Goal: Task Accomplishment & Management: Complete application form

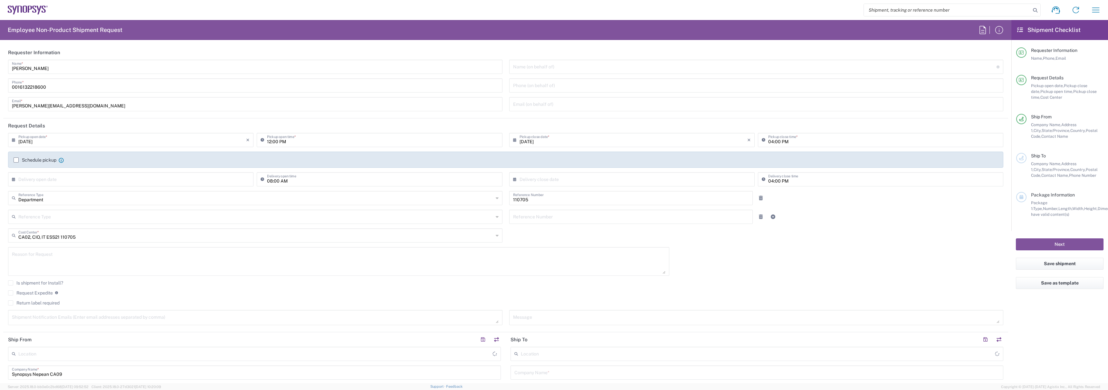
click at [69, 59] on header "Requester Information" at bounding box center [505, 52] width 1005 height 14
click at [69, 63] on input "[PERSON_NAME]" at bounding box center [255, 66] width 487 height 11
click at [68, 65] on input "[PERSON_NAME]" at bounding box center [255, 66] width 487 height 11
type input "Nepean CA09"
click at [68, 65] on input "[PERSON_NAME]" at bounding box center [255, 66] width 487 height 11
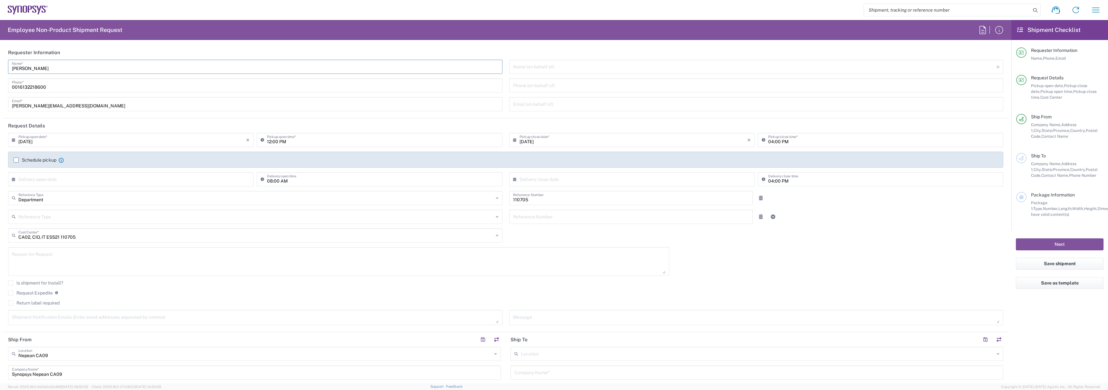
click at [68, 65] on input "[PERSON_NAME]" at bounding box center [255, 66] width 487 height 11
type input "IT-Returns-[GEOGRAPHIC_DATA]"
click at [62, 92] on div "[PHONE_NUMBER] Phone *" at bounding box center [255, 85] width 495 height 14
click at [59, 88] on input "0016132218600" at bounding box center [255, 84] width 487 height 11
click at [44, 161] on label "Schedule pickup" at bounding box center [35, 159] width 43 height 5
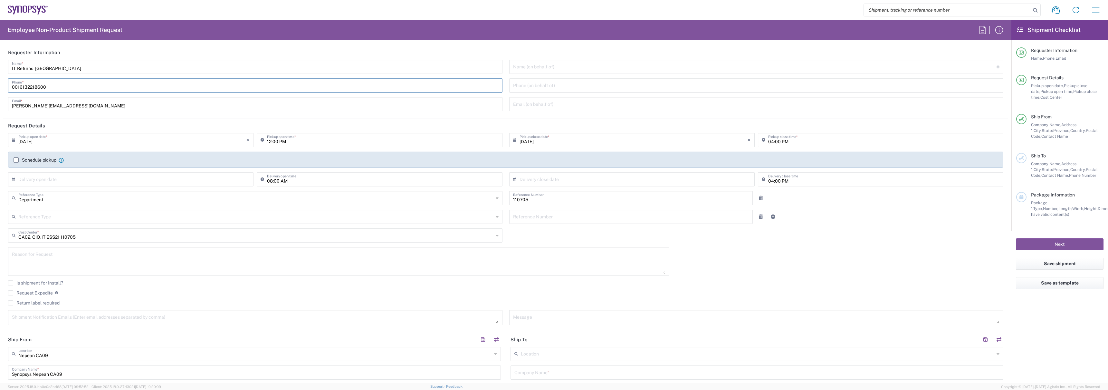
click at [16, 160] on input "Schedule pickup" at bounding box center [16, 160] width 0 height 0
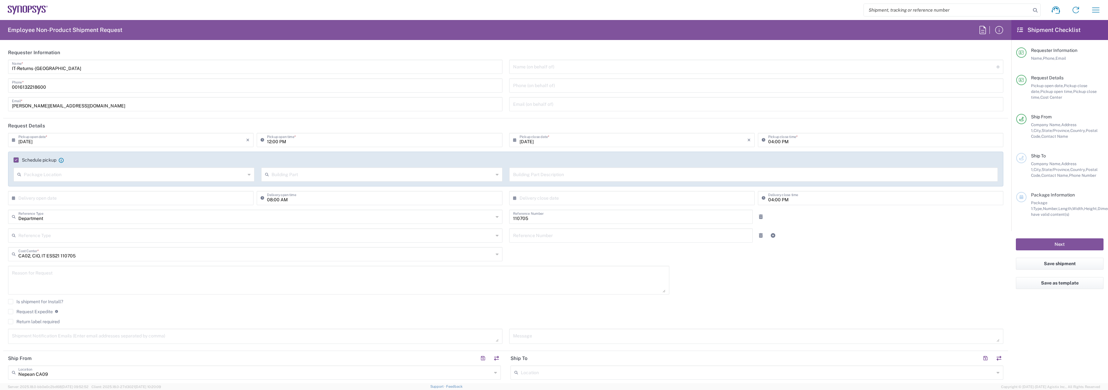
click at [272, 143] on input "12:00 PM" at bounding box center [382, 139] width 231 height 11
type input "02:00 PM"
type input "06:00 PM"
click at [274, 142] on input "02:00 PM" at bounding box center [382, 139] width 231 height 11
click at [276, 143] on input "02:00 PM" at bounding box center [382, 139] width 231 height 11
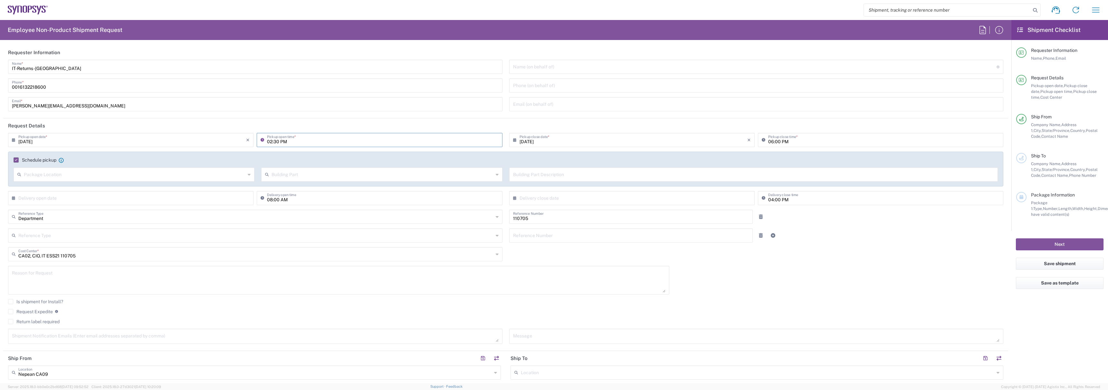
type input "02:30 PM"
click at [31, 322] on label "Return label required" at bounding box center [34, 321] width 52 height 5
click at [11, 321] on input "Return label required" at bounding box center [11, 321] width 0 height 0
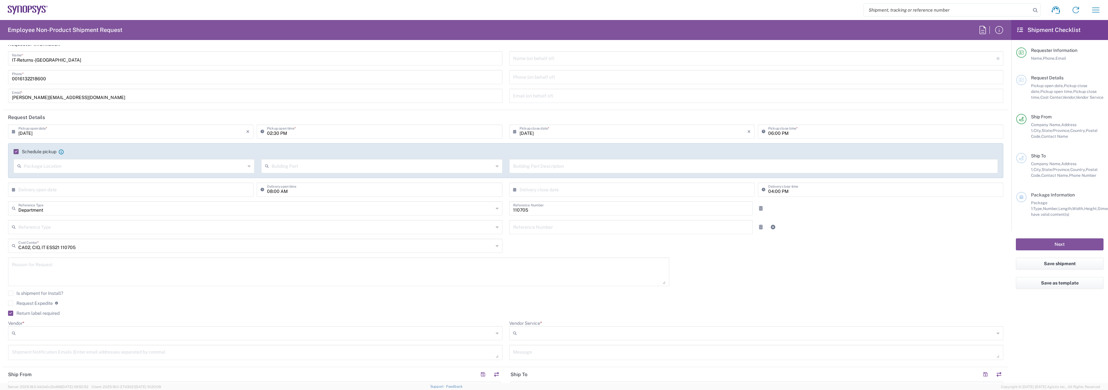
scroll to position [9, 0]
click at [97, 332] on input "Vendor *" at bounding box center [255, 332] width 475 height 10
click at [75, 354] on span "FedEx Express" at bounding box center [254, 357] width 491 height 10
type input "FedEx Express"
click at [600, 332] on input "Vendor Service *" at bounding box center [757, 332] width 475 height 10
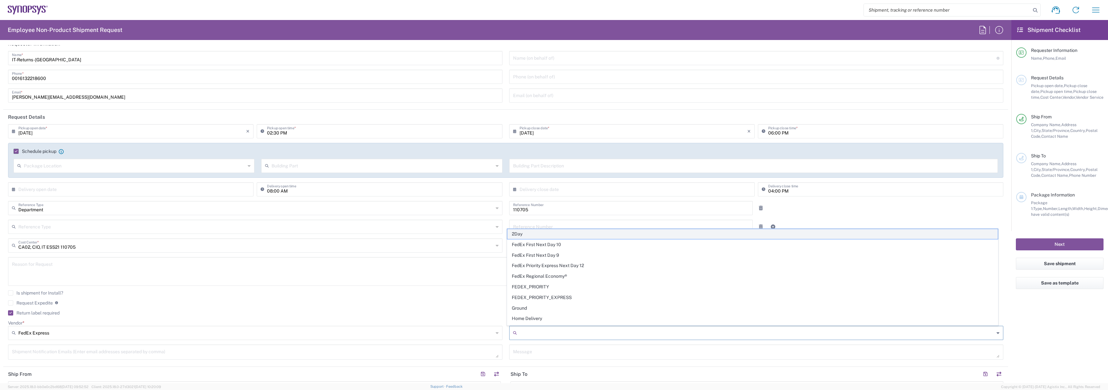
click at [549, 236] on span "2Day" at bounding box center [752, 234] width 491 height 10
type input "2Day"
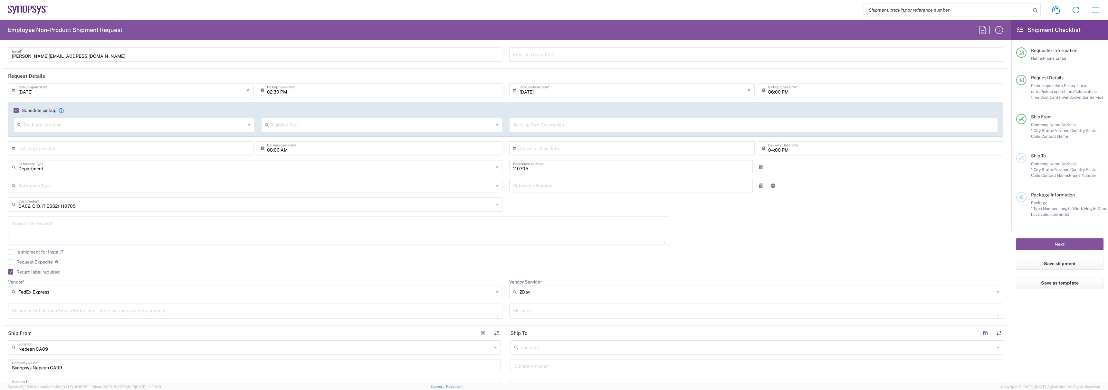
scroll to position [304, 0]
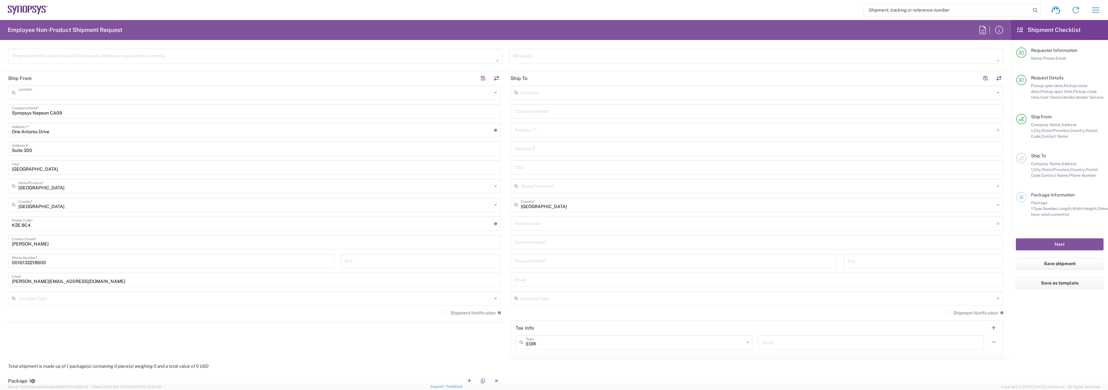
click at [131, 95] on input "text" at bounding box center [255, 91] width 474 height 11
type input "[GEOGRAPHIC_DATA] CA06"
type input "Synopsys Mississauga CA06"
type input "[STREET_ADDRESS]"
type input "Suite 900"
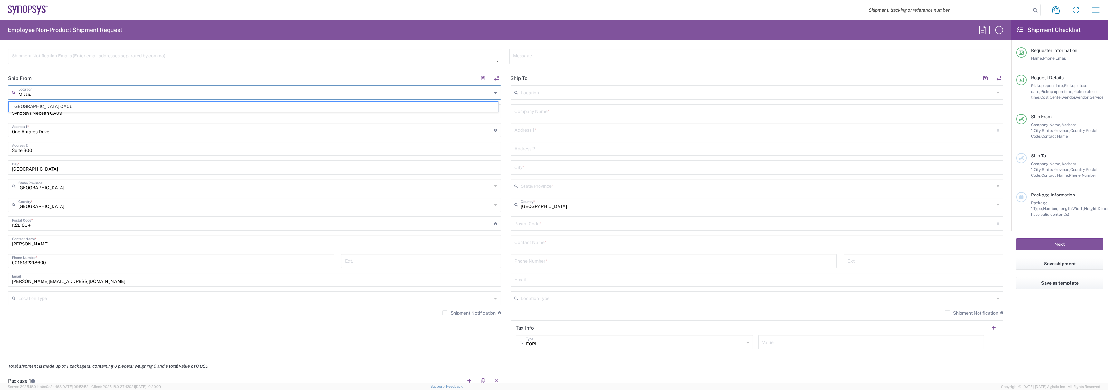
type input "[GEOGRAPHIC_DATA]"
type input "L5B 1M2"
type input "[GEOGRAPHIC_DATA] CA06"
click at [77, 261] on input "tel" at bounding box center [171, 260] width 319 height 11
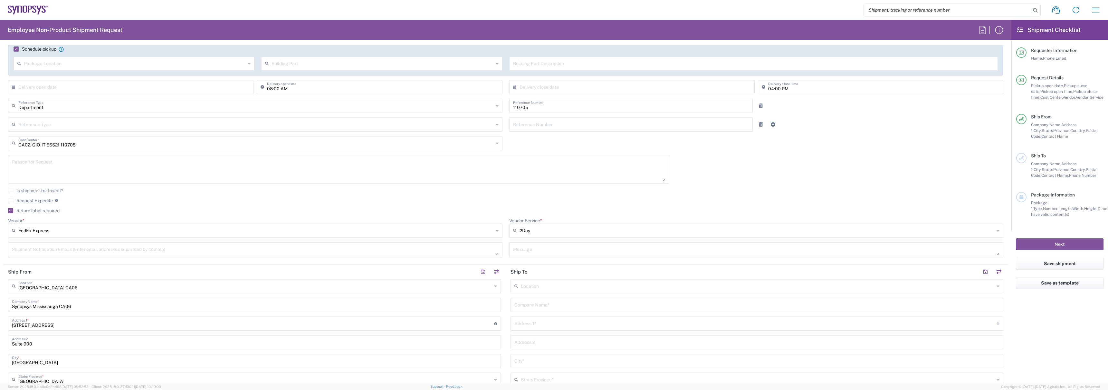
scroll to position [0, 0]
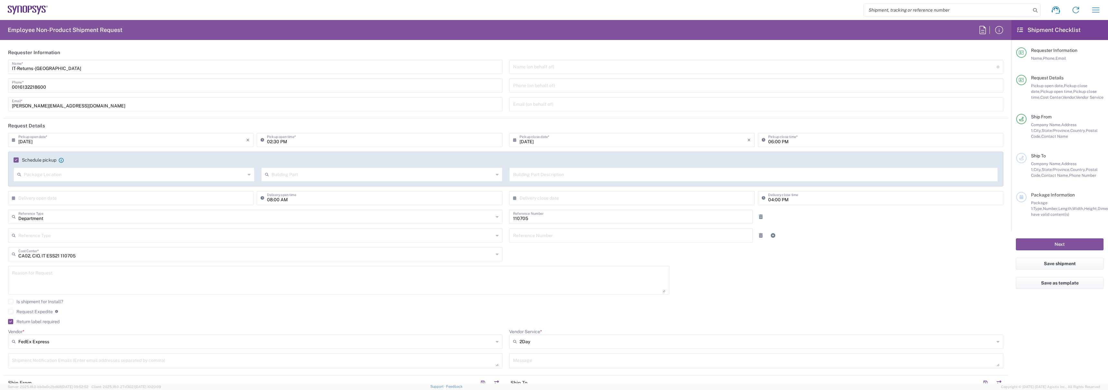
click at [70, 83] on input "0016132218600" at bounding box center [255, 84] width 487 height 11
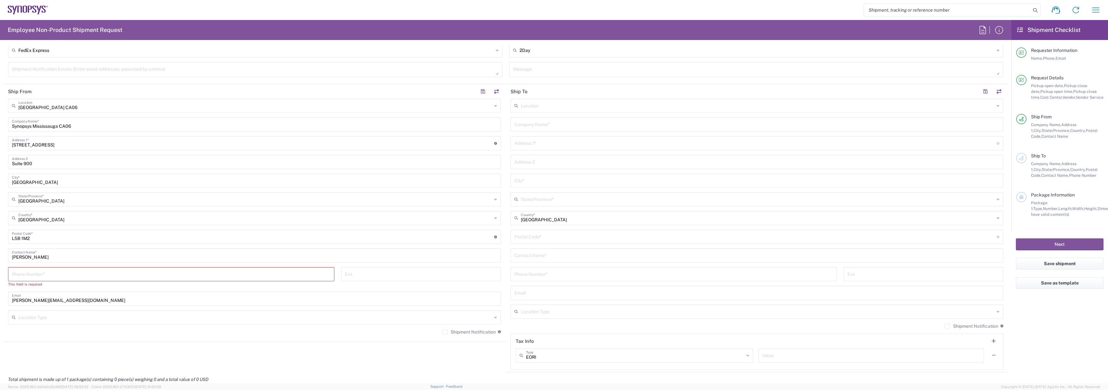
scroll to position [294, 0]
click at [65, 270] on input "tel" at bounding box center [171, 269] width 319 height 11
paste input "0016132218600"
click at [17, 272] on input "0016132218600" at bounding box center [171, 269] width 319 height 11
type input "0016132218600"
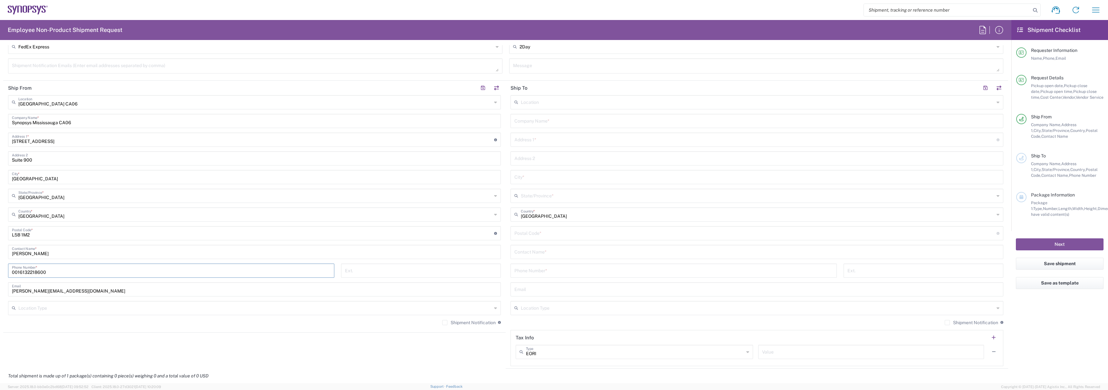
click at [549, 102] on input "text" at bounding box center [758, 101] width 474 height 11
click at [466, 133] on div "1 City Centre Drive Address 1 * For cross streets use street names with '&' or …" at bounding box center [254, 139] width 493 height 14
click at [522, 125] on input "text" at bounding box center [757, 120] width 485 height 11
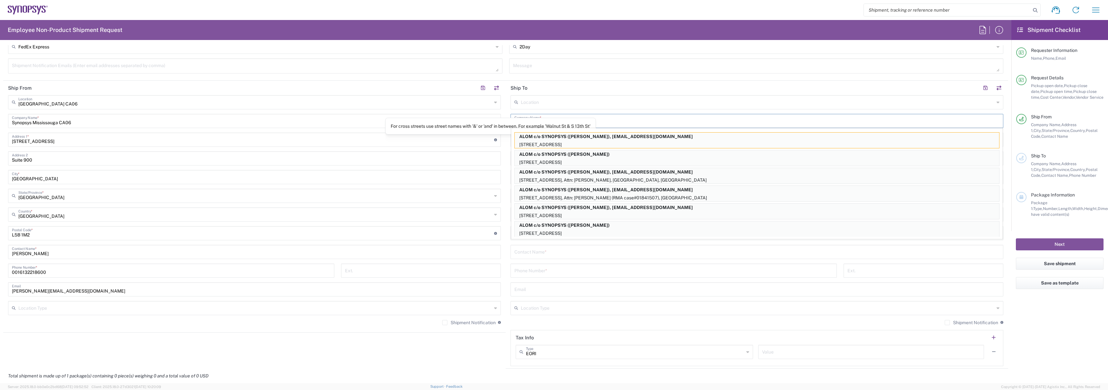
type input "Synopsys"
click at [439, 139] on input "[STREET_ADDRESS]" at bounding box center [253, 138] width 482 height 11
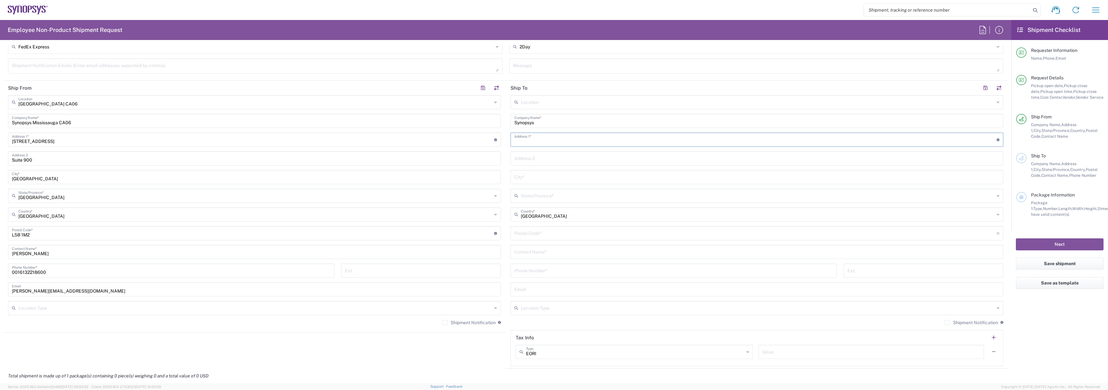
click at [524, 137] on input "text" at bounding box center [756, 138] width 482 height 11
paste input "[STREET_ADDRESS]"
type input "[STREET_ADDRESS]"
click at [550, 177] on input "text" at bounding box center [757, 176] width 485 height 11
type input "[PERSON_NAME]"
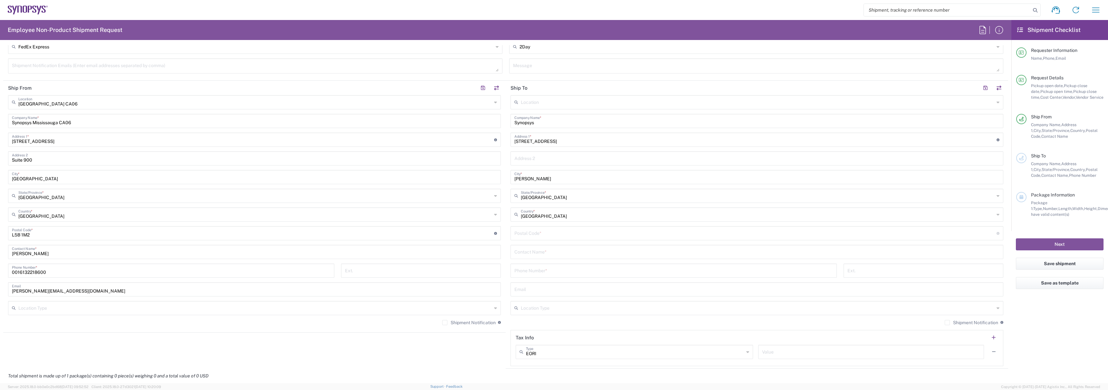
type input "[GEOGRAPHIC_DATA]"
click at [476, 206] on div "[GEOGRAPHIC_DATA] [GEOGRAPHIC_DATA] Location [GEOGRAPHIC_DATA] [GEOGRAPHIC_DATA…" at bounding box center [254, 212] width 493 height 235
click at [540, 230] on input "undefined" at bounding box center [756, 232] width 482 height 11
paste input "V2Y3T2"
type input "V2Y 3T2"
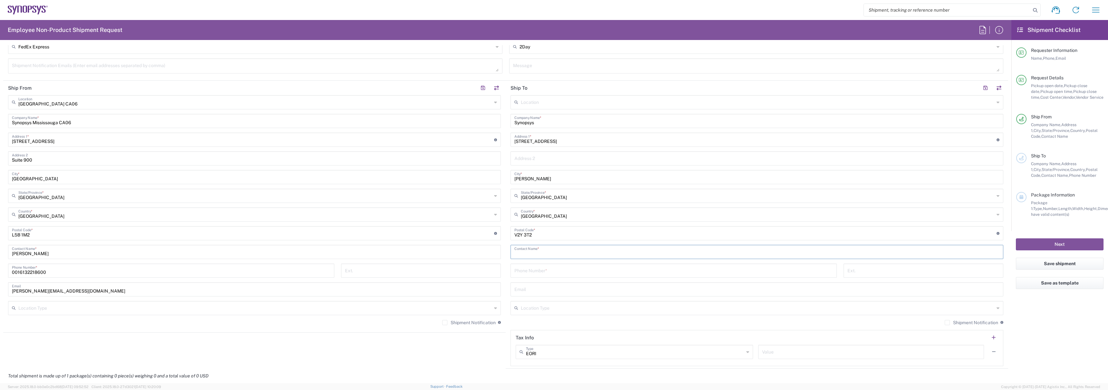
click at [538, 248] on input "text" at bounding box center [757, 250] width 485 height 11
paste input "[PERSON_NAME]"
type input "[PERSON_NAME]"
click at [534, 275] on input "tel" at bounding box center [674, 269] width 319 height 11
paste input "2369665261"
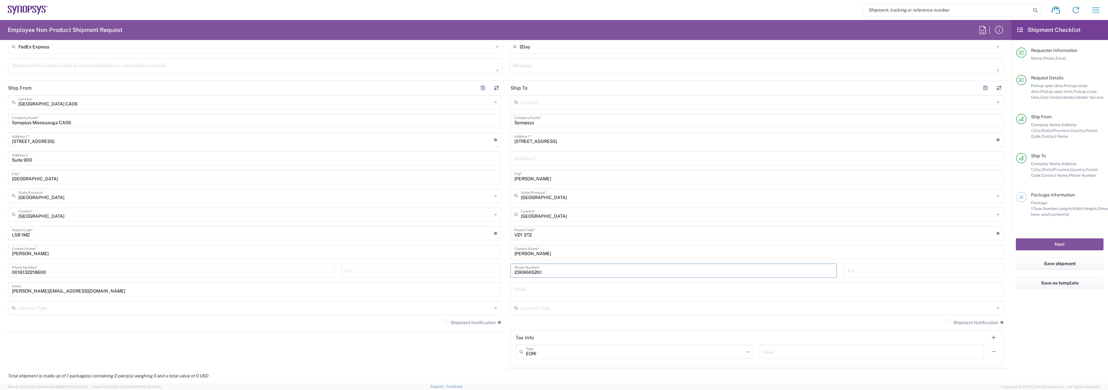
type input "2369665261"
click at [535, 294] on input "text" at bounding box center [757, 288] width 485 height 11
click at [534, 294] on input "text" at bounding box center [757, 288] width 485 height 11
paste input "[EMAIL_ADDRESS][DOMAIN_NAME]"
type input "[EMAIL_ADDRESS][DOMAIN_NAME]"
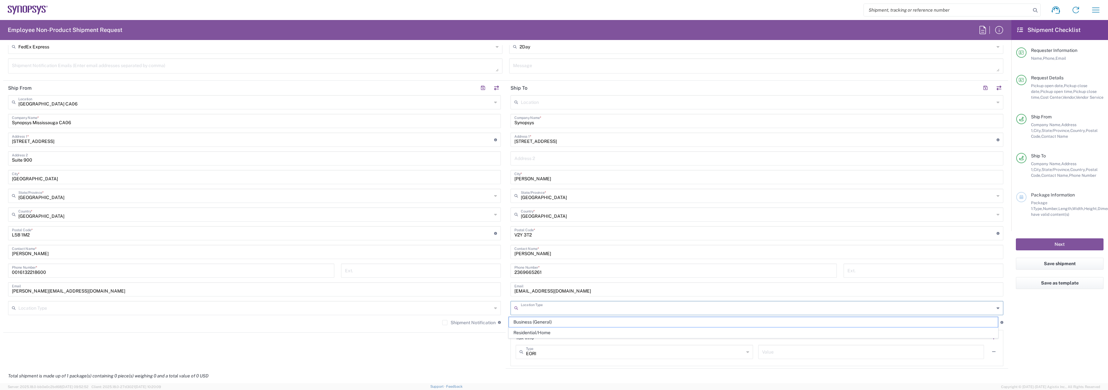
click at [557, 304] on input "text" at bounding box center [758, 307] width 474 height 11
click at [544, 329] on span "Residential/Home" at bounding box center [753, 332] width 489 height 10
type input "Residential/Home"
click at [415, 310] on input "text" at bounding box center [255, 307] width 474 height 11
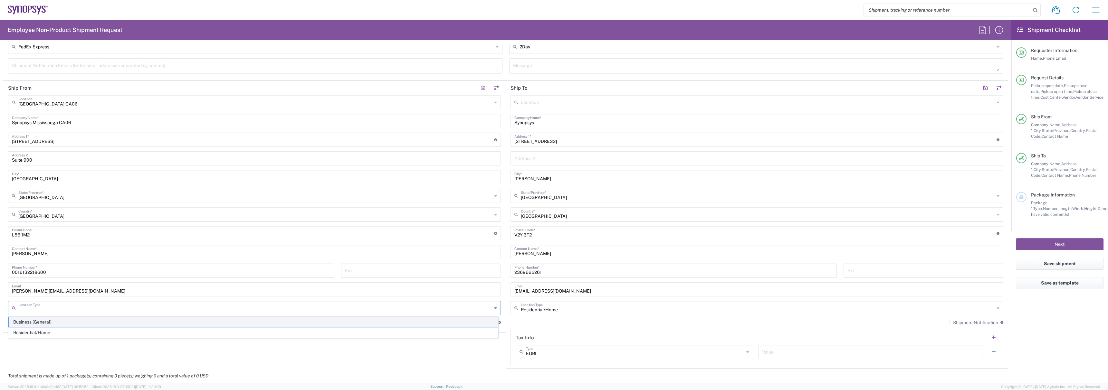
click at [408, 317] on span "Business (General)" at bounding box center [253, 322] width 489 height 10
type input "Business (General)"
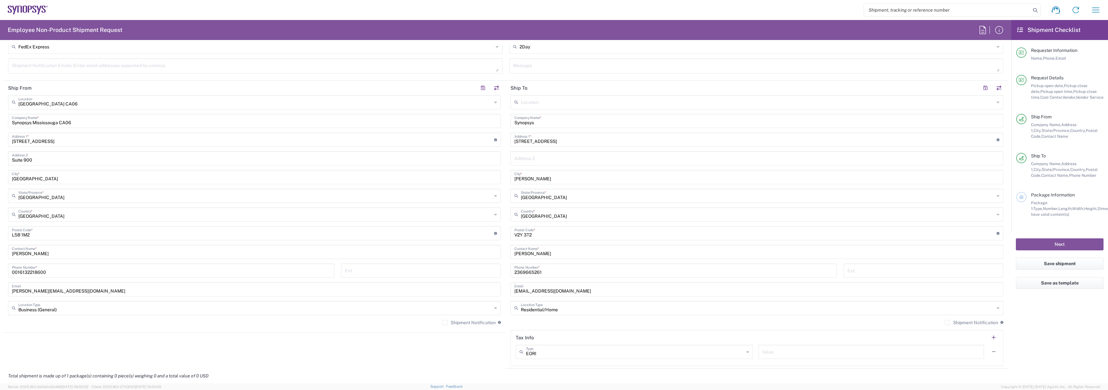
click at [487, 327] on div "Shipment Notification If checked, a shipment notification email will be sent to…" at bounding box center [254, 324] width 493 height 10
click at [484, 324] on label "Shipment Notification" at bounding box center [468, 322] width 53 height 5
click at [445, 322] on input "Shipment Notification" at bounding box center [445, 322] width 0 height 0
click at [961, 320] on label "Shipment Notification" at bounding box center [971, 322] width 53 height 5
click at [948, 322] on input "Shipment Notification" at bounding box center [948, 322] width 0 height 0
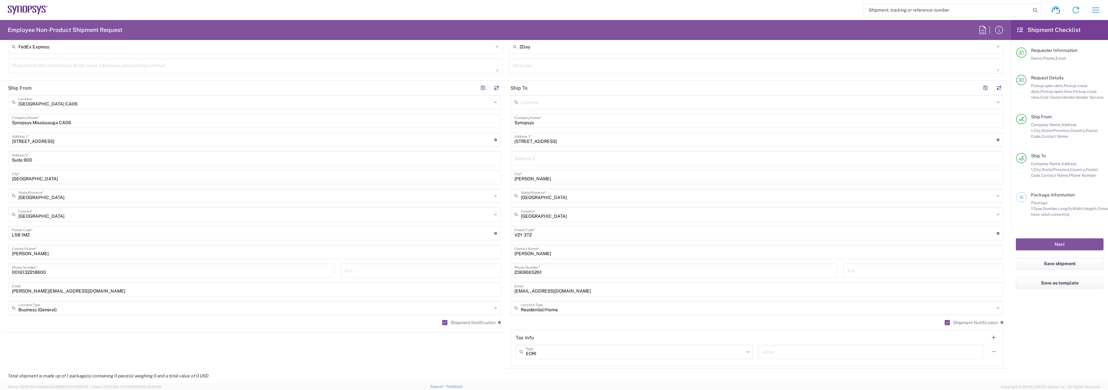
click at [943, 328] on div "Shipment Notification If checked, a shipment notification email will be sent to…" at bounding box center [757, 324] width 493 height 10
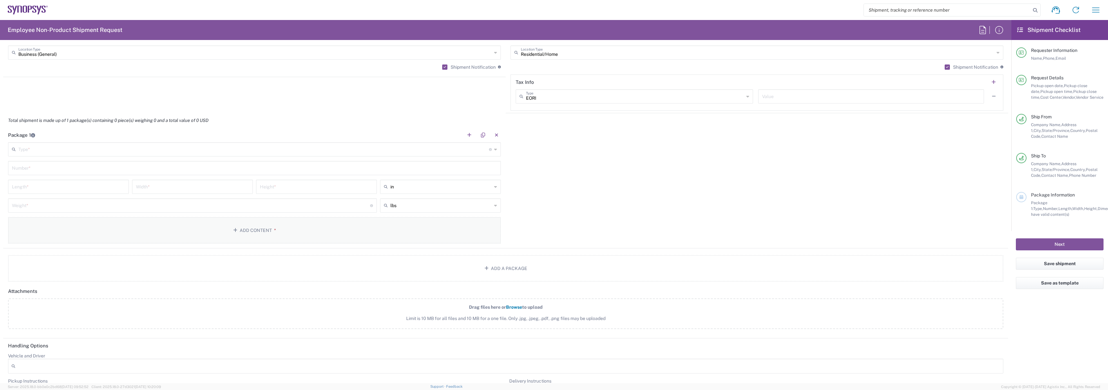
scroll to position [552, 0]
click at [48, 145] on input "text" at bounding box center [253, 145] width 471 height 11
type input "Large Box"
type input "17.5"
type input "12.5"
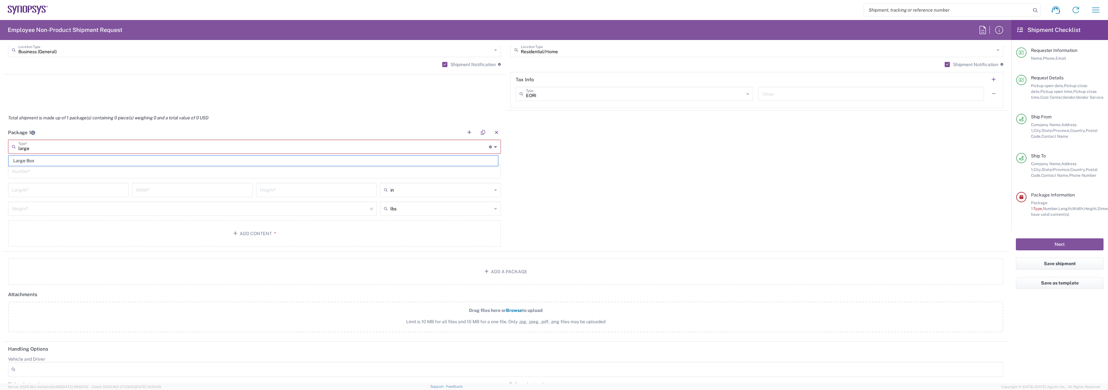
type input "3"
type input "Large Box"
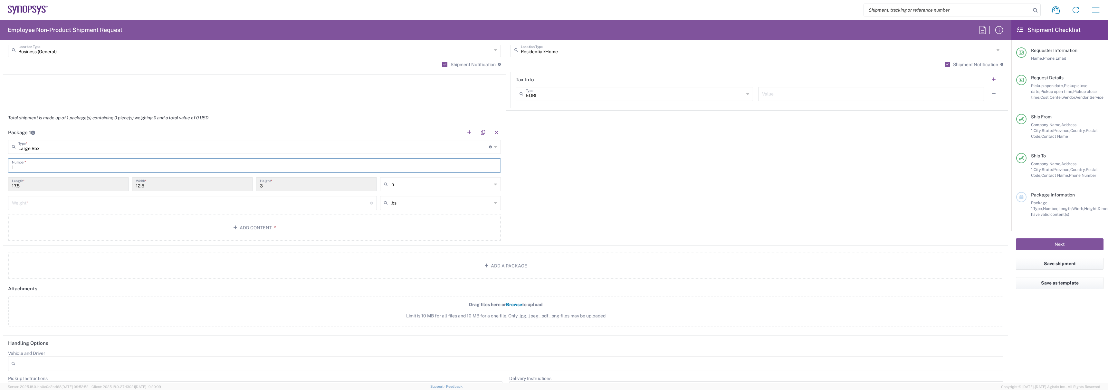
type input "1"
click at [46, 195] on div "17.5 Length *" at bounding box center [68, 186] width 124 height 19
click at [47, 200] on input "number" at bounding box center [191, 202] width 358 height 11
type input "10"
click at [201, 225] on button "Add Content *" at bounding box center [254, 227] width 493 height 26
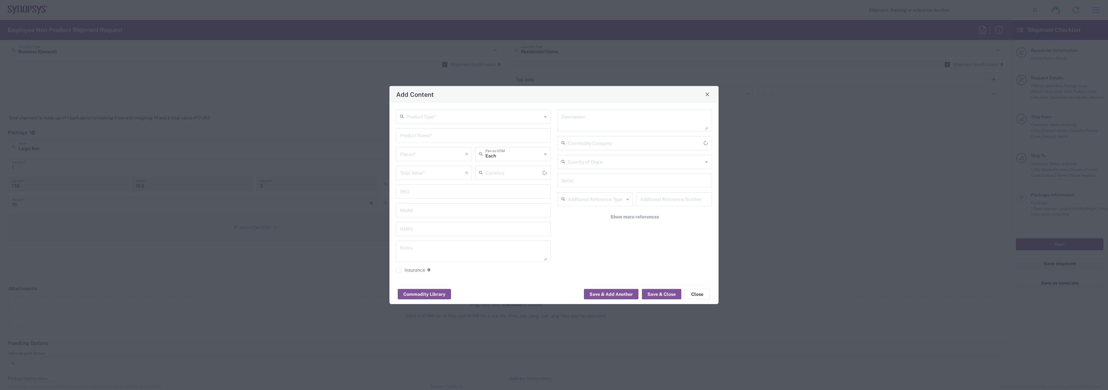
type input "US Dollar"
click at [429, 123] on div "Product Type *" at bounding box center [473, 116] width 155 height 14
click at [426, 140] on span "General Commodity" at bounding box center [473, 141] width 153 height 10
type input "General Commodity"
click at [424, 136] on input "text" at bounding box center [473, 134] width 147 height 11
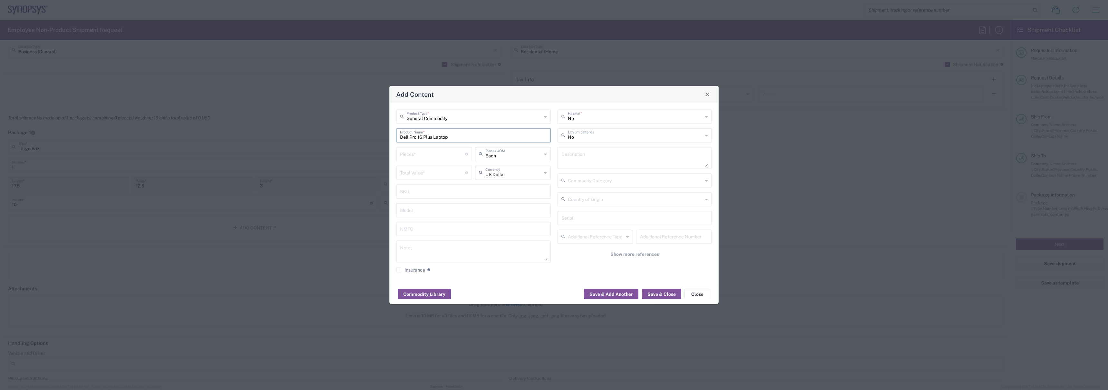
type input "Dell Pro 16 Plus Laptop"
type input "1"
click at [421, 172] on input "number" at bounding box center [432, 171] width 65 height 11
type input "Each"
type input "1000"
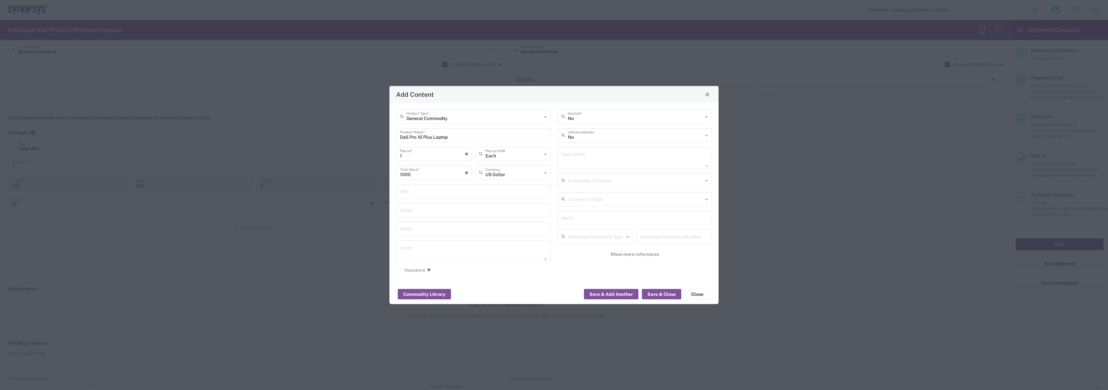
click at [577, 141] on div "No Lithium batteries" at bounding box center [635, 135] width 155 height 14
click at [576, 159] on span "Yes" at bounding box center [634, 160] width 153 height 10
type input "Yes"
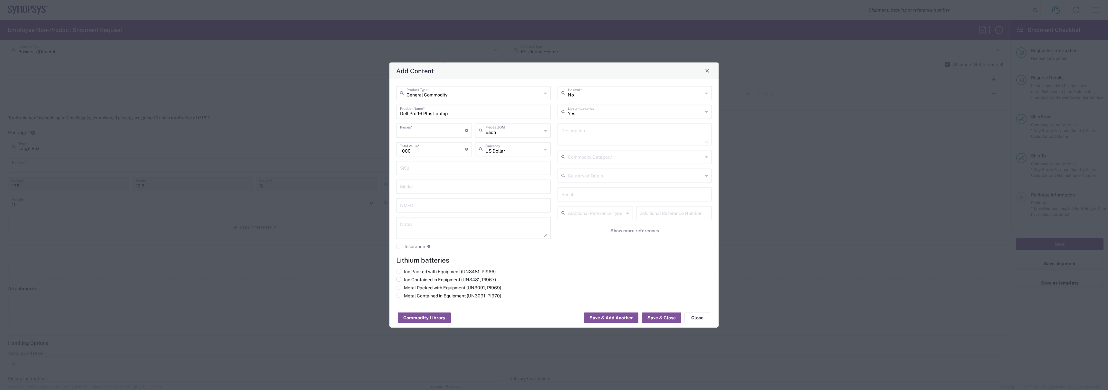
click at [434, 277] on label "Ion Contained in Equipment (UN3481, PI967)" at bounding box center [446, 279] width 100 height 6
click at [408, 277] on input "Ion Contained in Equipment (UN3481, PI967)" at bounding box center [406, 278] width 4 height 4
radio input "true"
click at [646, 317] on button "Save & Close" at bounding box center [661, 317] width 39 height 10
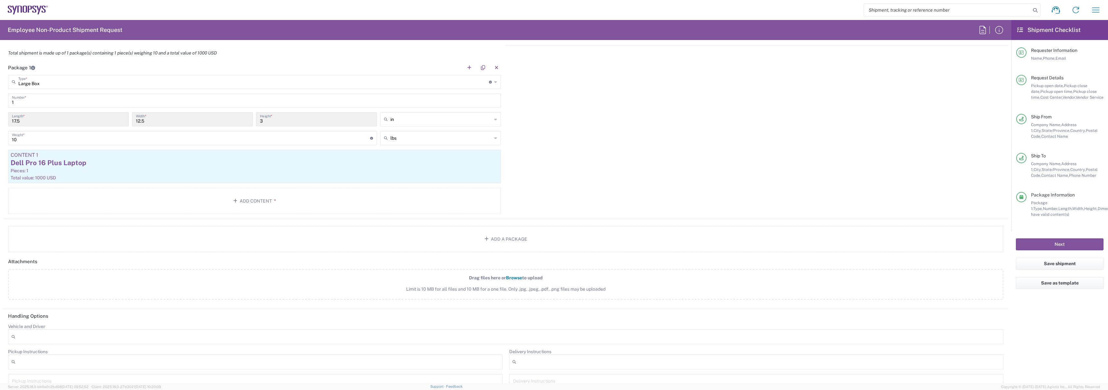
scroll to position [733, 0]
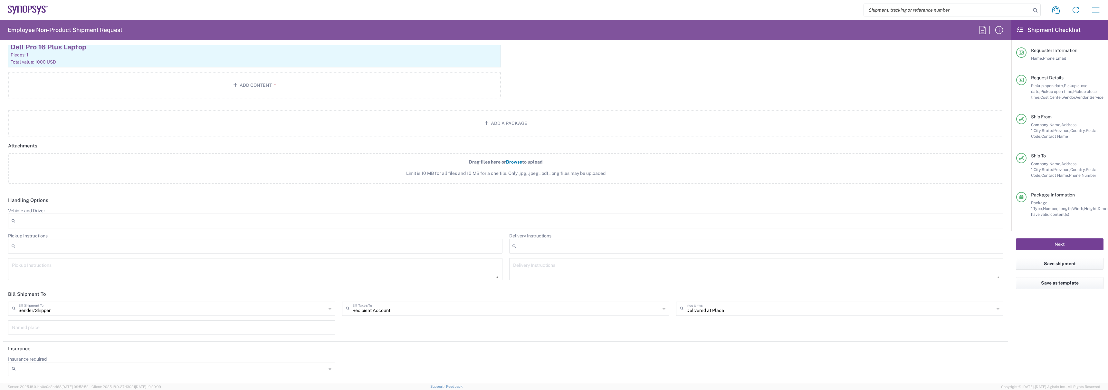
click at [1043, 242] on button "Next" at bounding box center [1060, 244] width 88 height 12
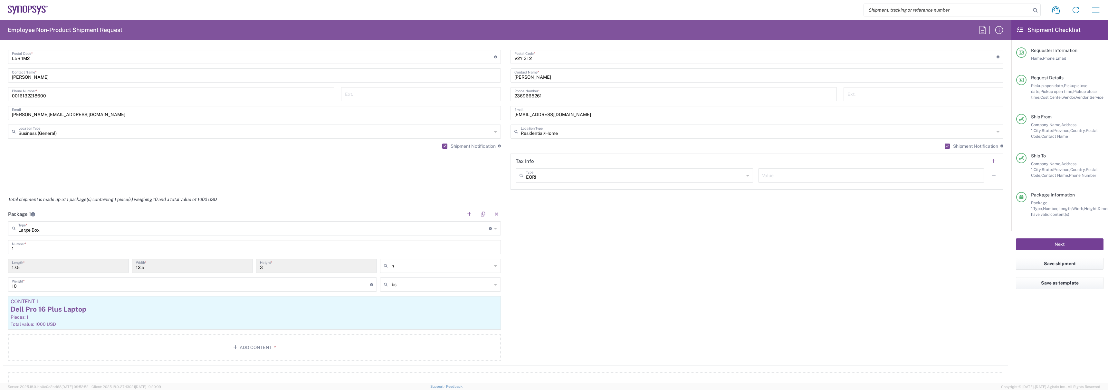
scroll to position [309, 0]
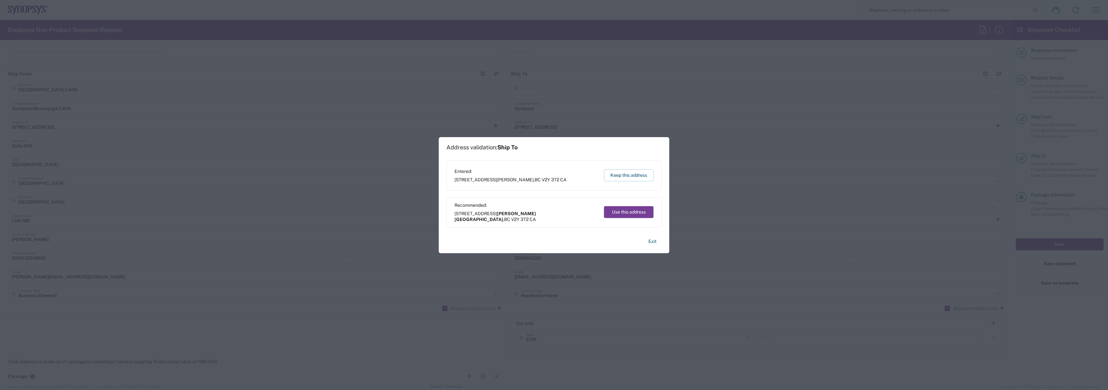
click at [616, 213] on button "Use this address" at bounding box center [629, 212] width 50 height 12
type input "[PERSON_NAME][GEOGRAPHIC_DATA]"
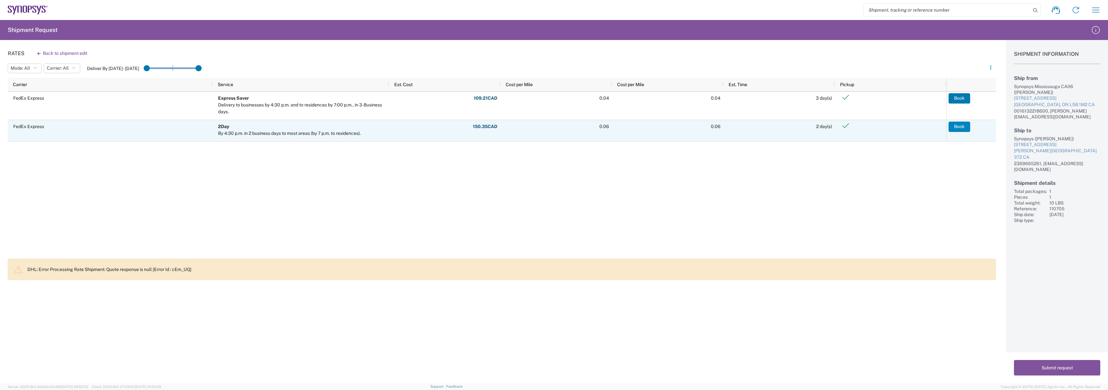
click at [961, 130] on button "Book" at bounding box center [960, 126] width 22 height 10
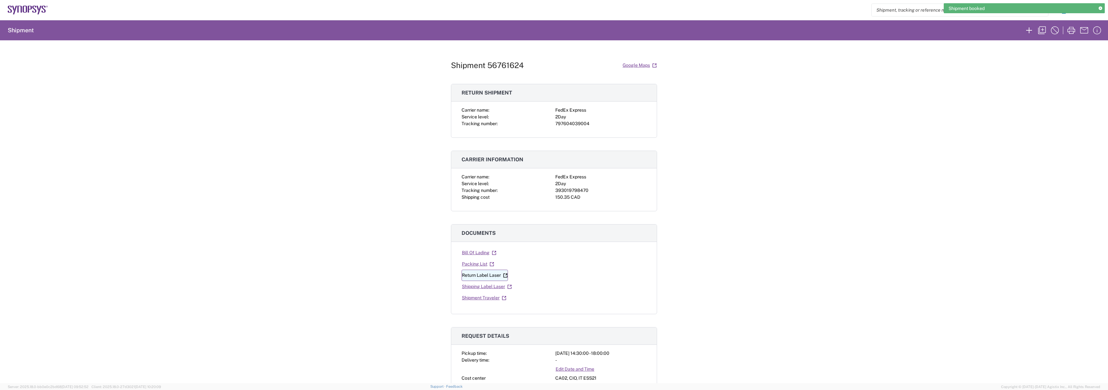
click at [484, 275] on link "Return Label Laser" at bounding box center [485, 274] width 46 height 11
click at [479, 295] on link "Shipment Traveler" at bounding box center [484, 297] width 45 height 11
drag, startPoint x: 471, startPoint y: 297, endPoint x: 438, endPoint y: 284, distance: 36.0
click at [438, 284] on div "Shipment 56761624 Google Maps Return shipment Carrier name: FedEx Express Servi…" at bounding box center [554, 211] width 1108 height 342
click at [474, 290] on link "Shipping Label Laser" at bounding box center [487, 286] width 51 height 11
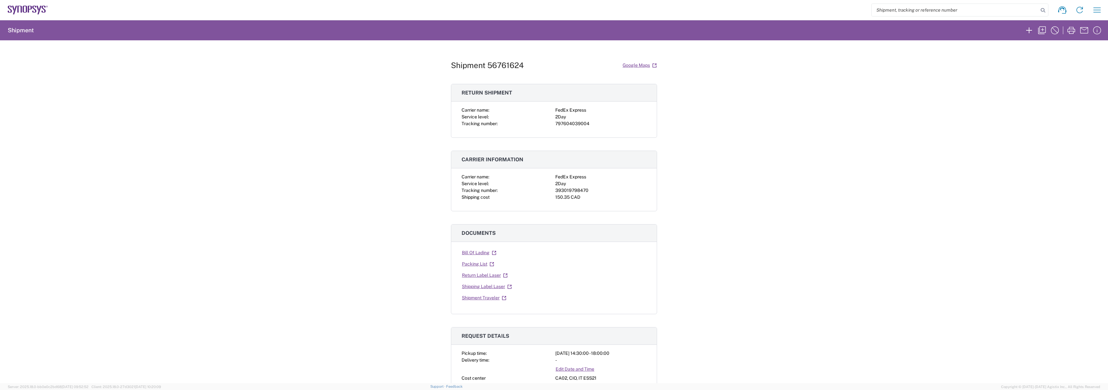
click at [568, 191] on div "393019798470" at bounding box center [600, 190] width 91 height 7
copy div "393019798470"
click at [218, 103] on div "Shipment 56761624 Google Maps Return shipment Carrier name: FedEx Express Servi…" at bounding box center [554, 211] width 1108 height 342
click at [303, 185] on div "Shipment 56761624 Google Maps Return shipment Carrier name: FedEx Express Servi…" at bounding box center [554, 211] width 1108 height 342
